Goal: Information Seeking & Learning: Understand process/instructions

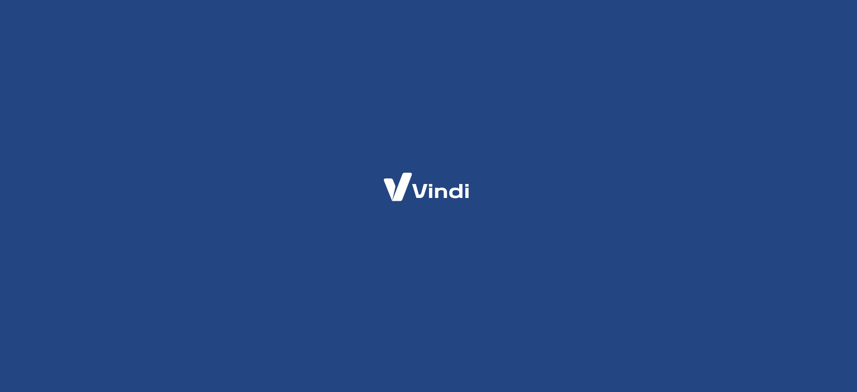
click at [856, 0] on html at bounding box center [428, 0] width 857 height 0
click at [538, 128] on div at bounding box center [428, 196] width 857 height 392
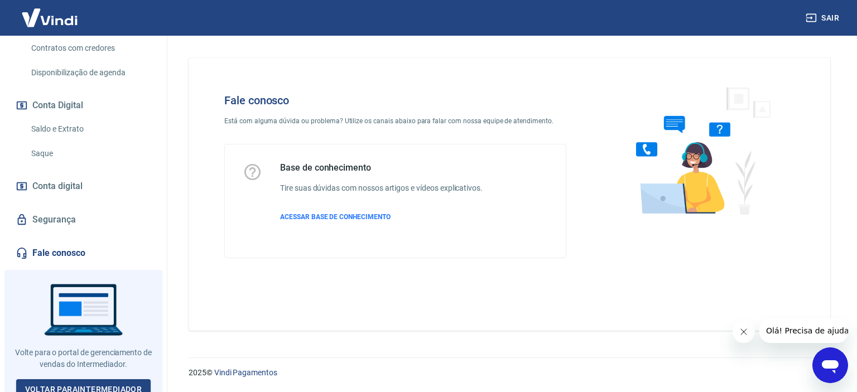
scroll to position [325, 0]
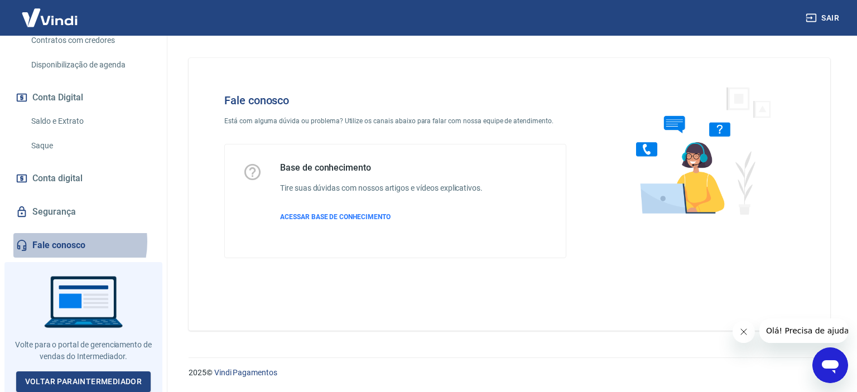
click at [53, 241] on link "Fale conosco" at bounding box center [83, 245] width 140 height 25
drag, startPoint x: 362, startPoint y: 140, endPoint x: 391, endPoint y: 109, distance: 42.2
click at [362, 139] on div "Fale conosco Está com alguma dúvida ou problema? Utilize os canais abaixo para …" at bounding box center [395, 176] width 378 height 200
click at [391, 109] on div "Fale conosco Está com alguma dúvida ou problema? Utilize os canais abaixo para …" at bounding box center [395, 176] width 378 height 200
click at [481, 111] on div "Fale conosco Está com alguma dúvida ou problema? Utilize os canais abaixo para …" at bounding box center [395, 176] width 378 height 200
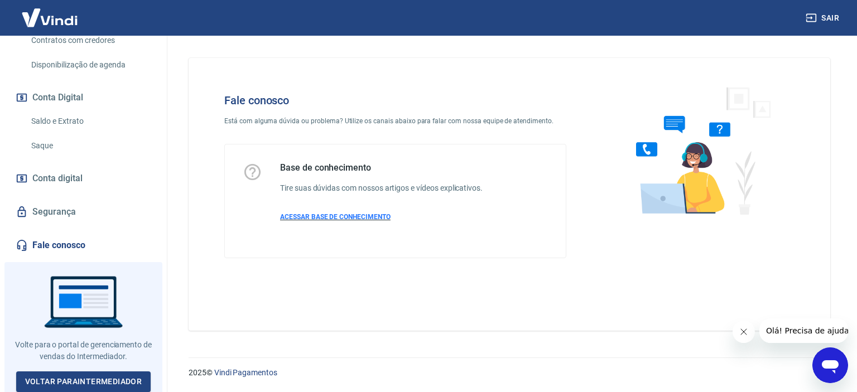
click at [358, 220] on p "ACESSAR BASE DE CONHECIMENTO" at bounding box center [381, 217] width 202 height 10
